Goal: Task Accomplishment & Management: Use online tool/utility

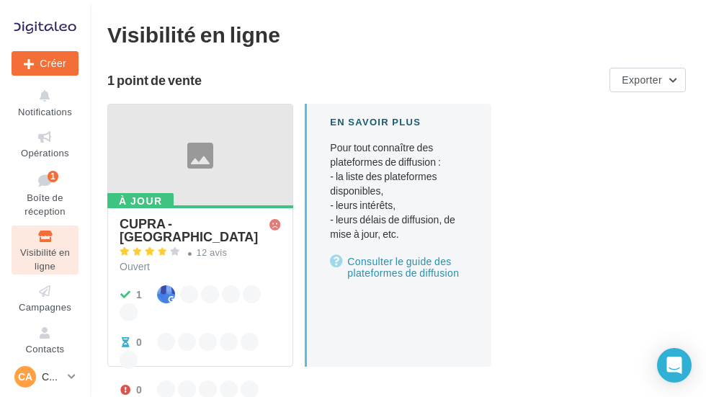
click at [46, 138] on icon at bounding box center [45, 137] width 58 height 17
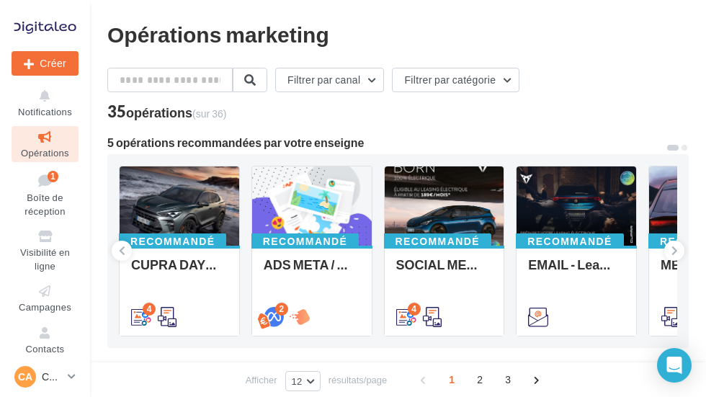
click at [359, 90] on button "Filtrer par canal" at bounding box center [329, 80] width 109 height 24
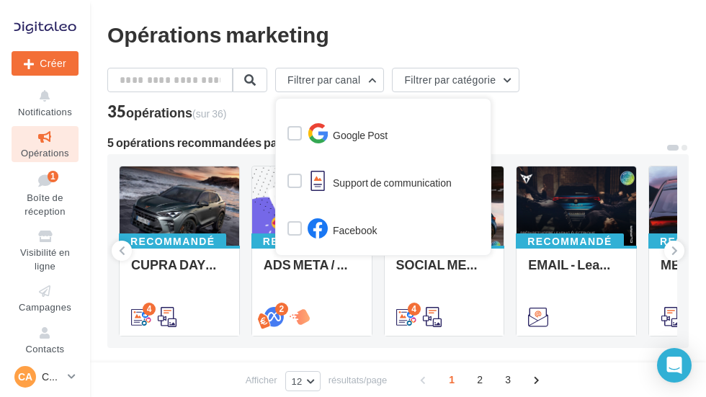
scroll to position [314, 0]
click at [302, 235] on label at bounding box center [294, 229] width 14 height 14
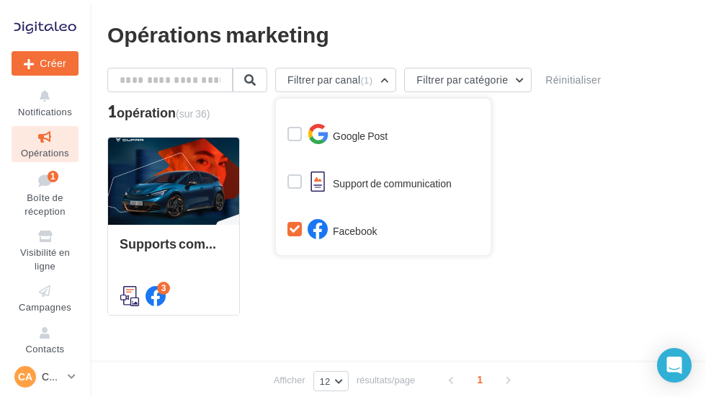
click at [325, 302] on div "Supports comm Après vente Post FB, Email, display et signature de mail 3" at bounding box center [397, 226] width 581 height 179
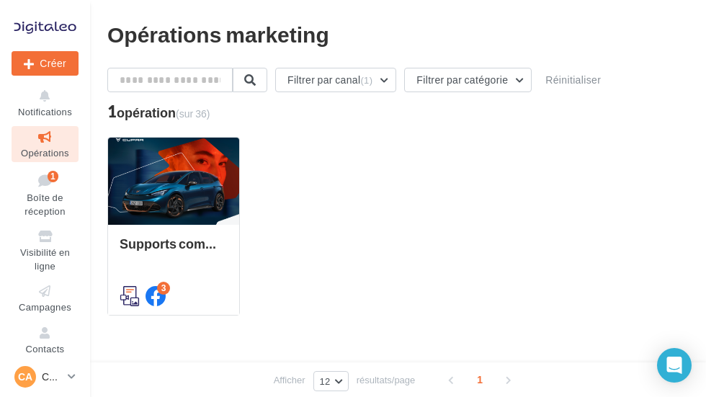
click at [203, 243] on div "Supports comm Après vente Post FB, Email, display et signature de mail" at bounding box center [174, 269] width 108 height 66
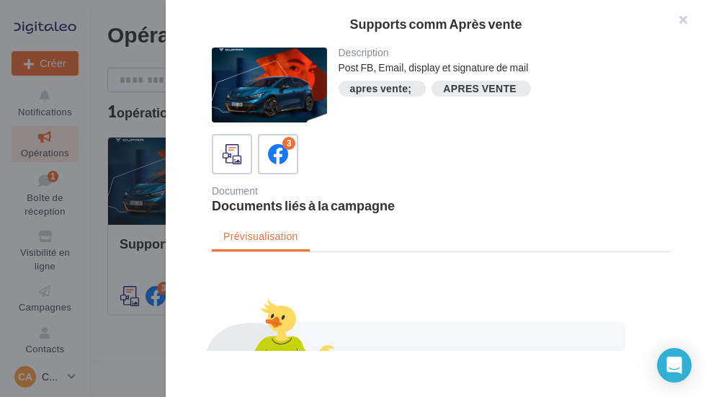
click at [277, 161] on icon at bounding box center [278, 154] width 20 height 20
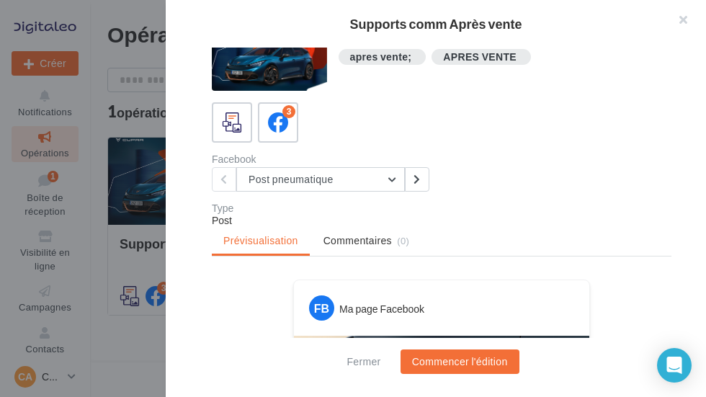
scroll to position [32, 0]
click at [382, 184] on button "Post pneumatique" at bounding box center [320, 178] width 168 height 24
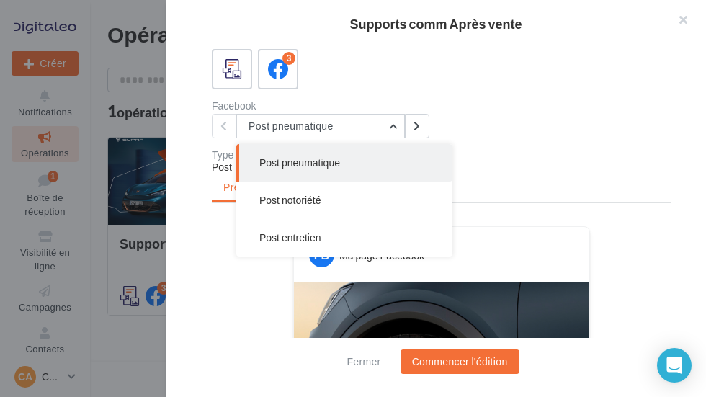
scroll to position [86, 0]
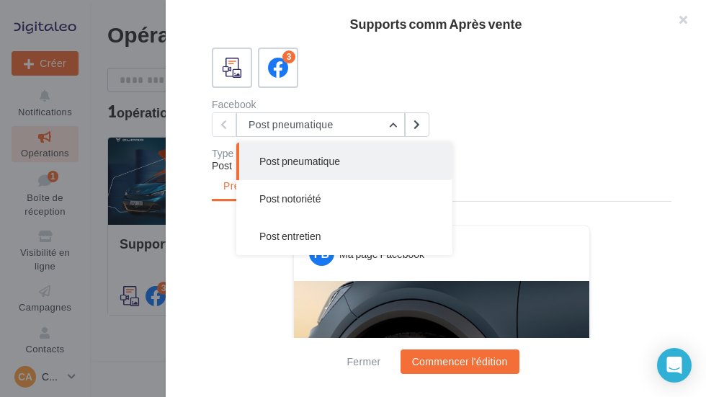
click at [374, 207] on button "Post notoriété" at bounding box center [344, 198] width 216 height 37
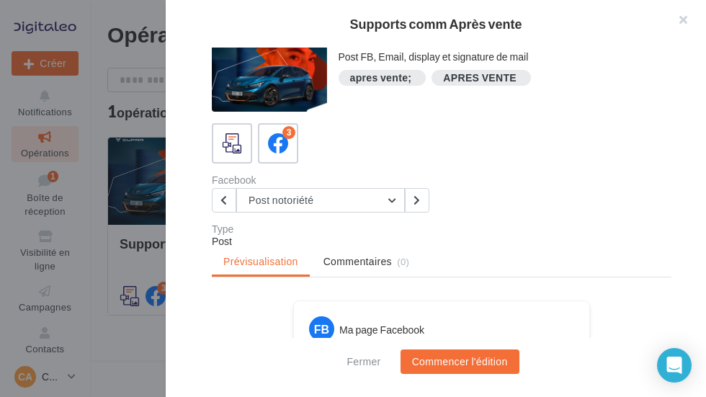
scroll to position [13, 0]
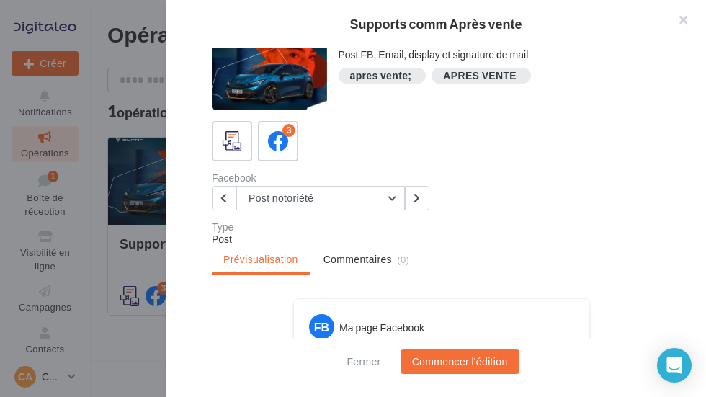
click at [377, 203] on button "Post notoriété" at bounding box center [320, 198] width 168 height 24
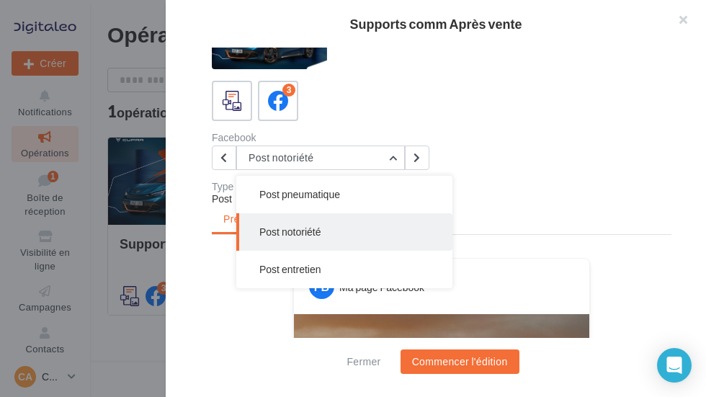
scroll to position [60, 0]
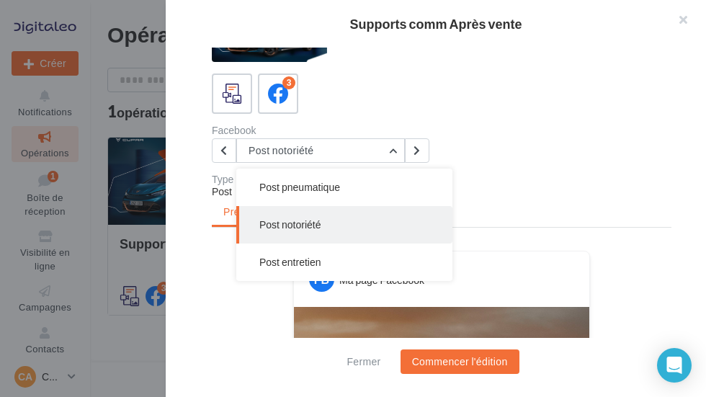
click at [343, 269] on button "Post entretien" at bounding box center [344, 261] width 216 height 37
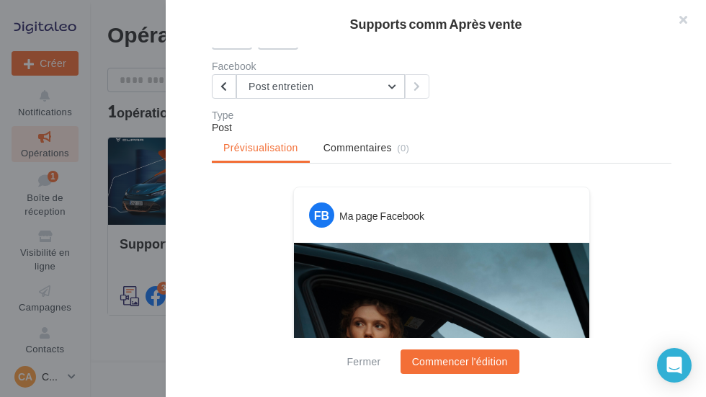
scroll to position [119, 0]
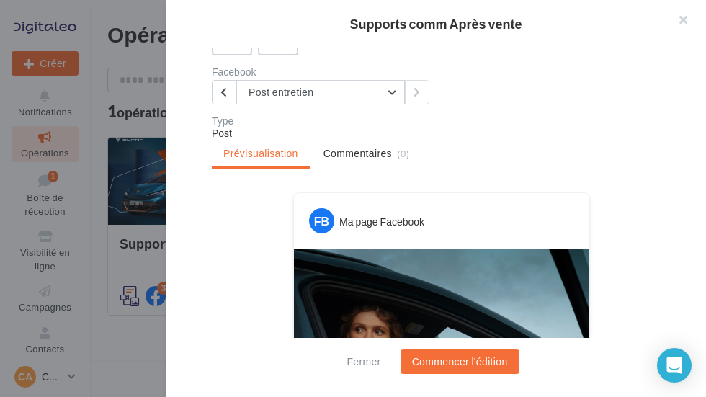
click at [362, 91] on button "Post entretien" at bounding box center [320, 92] width 168 height 24
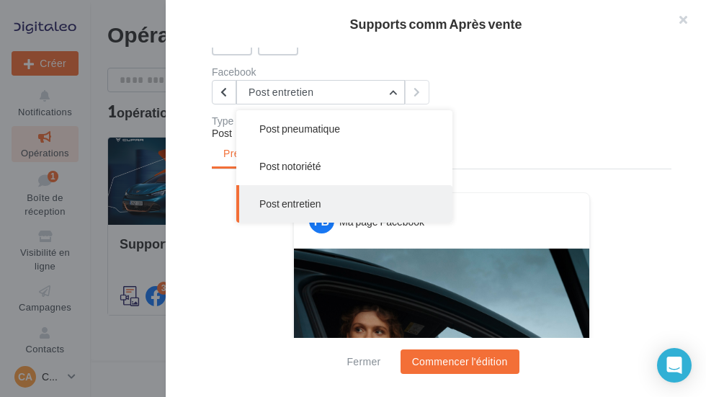
click at [355, 168] on button "Post notoriété" at bounding box center [344, 166] width 216 height 37
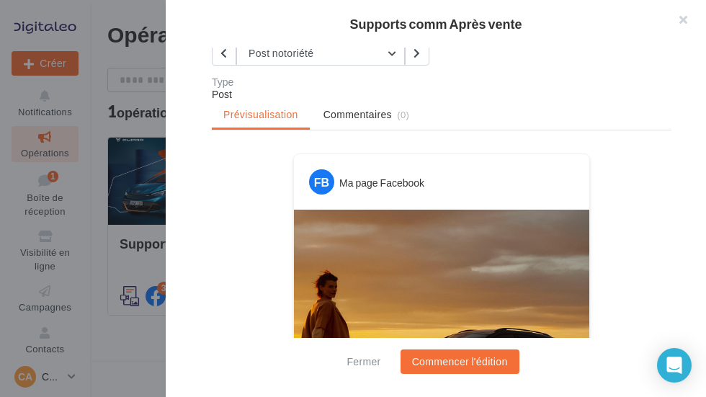
scroll to position [147, 0]
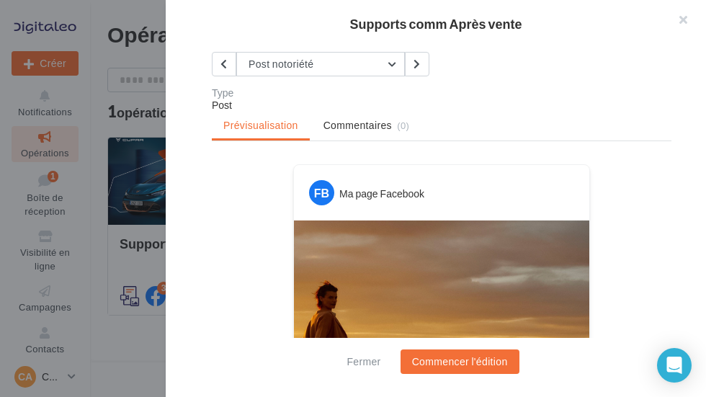
click at [381, 68] on button "Post notoriété" at bounding box center [320, 64] width 168 height 24
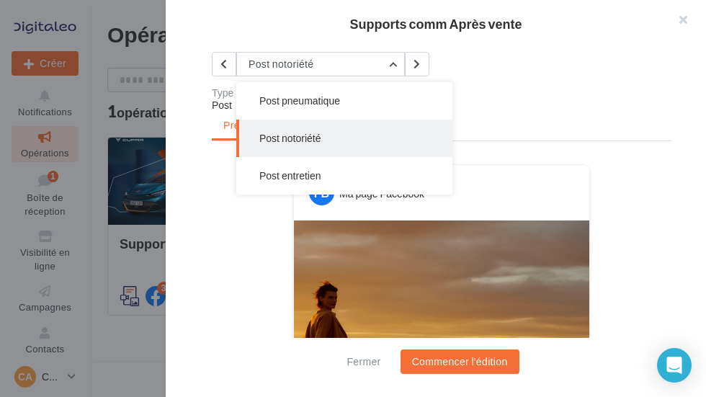
click at [371, 104] on button "Post pneumatique" at bounding box center [344, 100] width 216 height 37
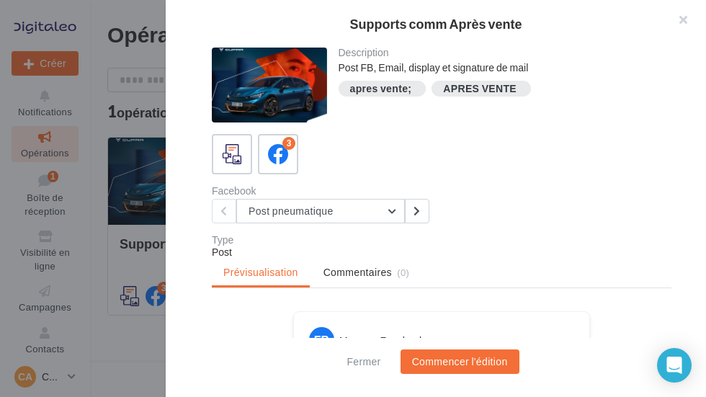
scroll to position [0, 0]
click at [240, 143] on div at bounding box center [232, 154] width 26 height 26
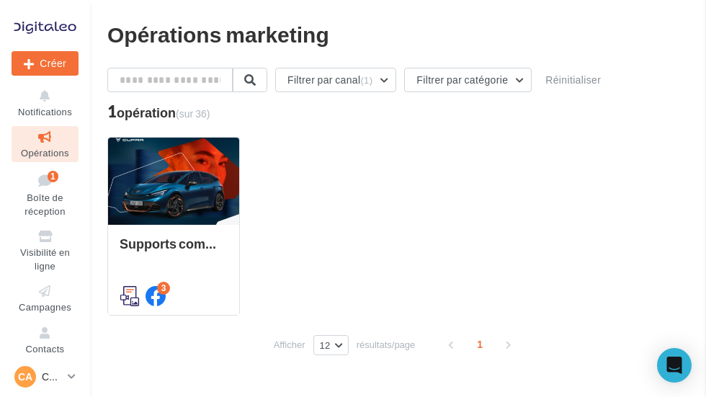
click at [152, 310] on div at bounding box center [353, 198] width 706 height 397
